Goal: Transaction & Acquisition: Book appointment/travel/reservation

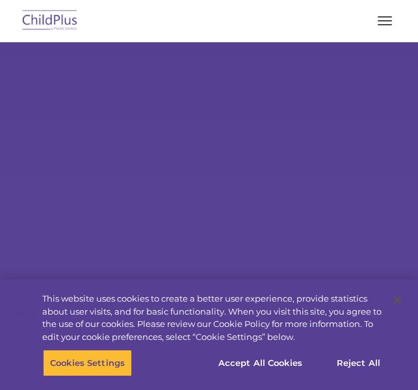
select select "MEDIUM"
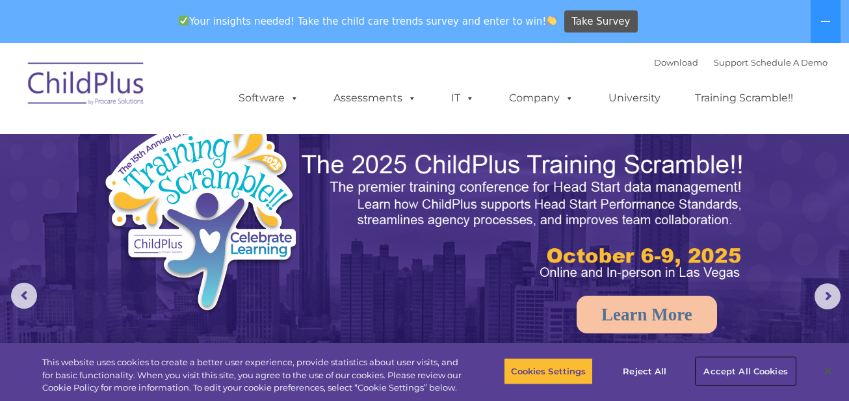
click at [418, 368] on button "Accept All Cookies" at bounding box center [746, 371] width 98 height 27
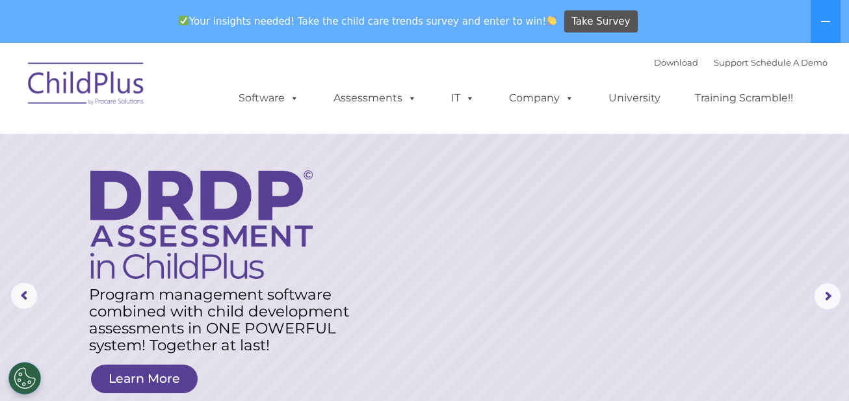
click at [98, 73] on img at bounding box center [86, 85] width 130 height 65
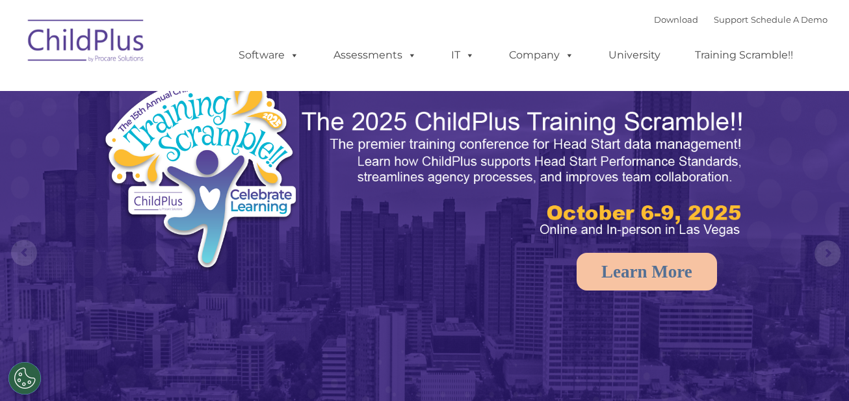
select select "MEDIUM"
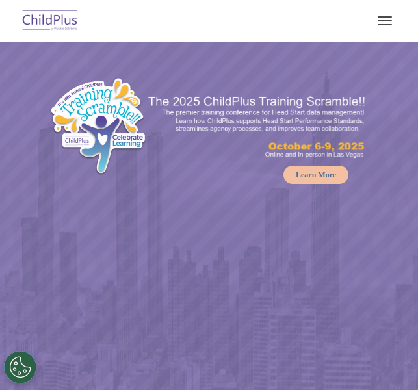
select select "MEDIUM"
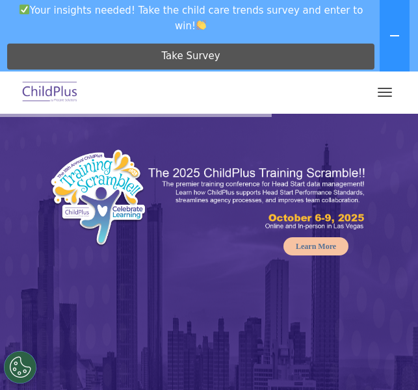
click at [386, 98] on button "button" at bounding box center [384, 92] width 27 height 21
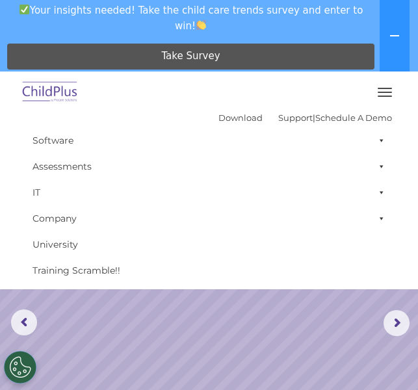
scroll to position [259, 0]
click at [218, 327] on rs-slide "Request a Demo The Future of ChildPlus is Here! Boost your productivity and str…" at bounding box center [209, 188] width 418 height 666
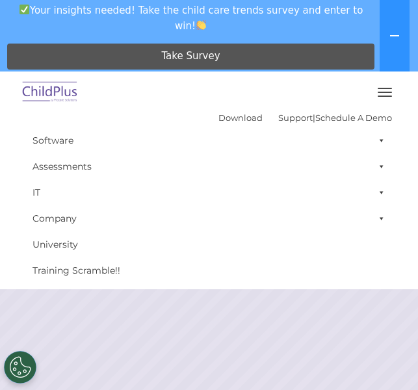
click at [384, 87] on button "button" at bounding box center [384, 92] width 27 height 21
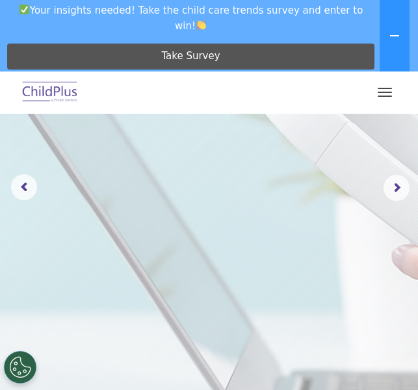
click at [384, 87] on button "button" at bounding box center [384, 92] width 27 height 21
